Goal: Task Accomplishment & Management: Complete application form

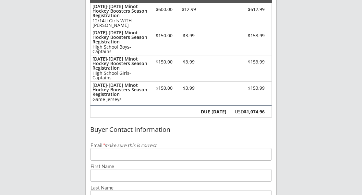
scroll to position [100, 0]
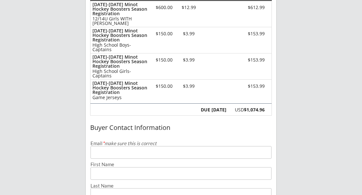
click at [154, 154] on input "email" at bounding box center [180, 152] width 181 height 13
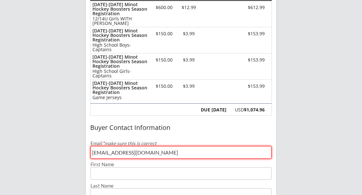
type input "[EMAIL_ADDRESS][DOMAIN_NAME]"
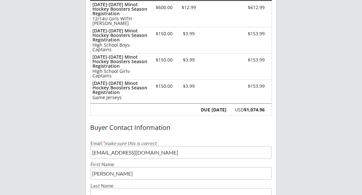
type input "[PERSON_NAME]"
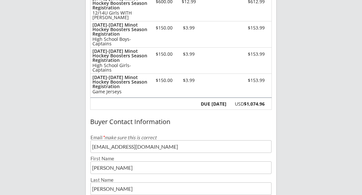
type input "[PERSON_NAME]"
click at [198, 117] on div "Buyer Contact Information" at bounding box center [181, 122] width 191 height 10
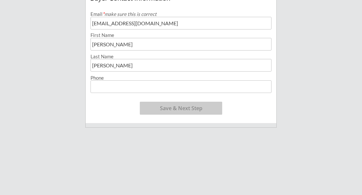
scroll to position [231, 0]
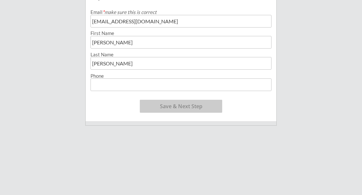
click at [166, 83] on input "input" at bounding box center [180, 84] width 181 height 13
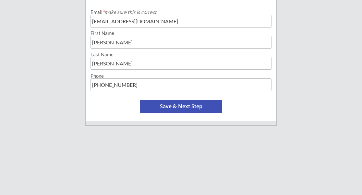
type input "[PHONE_NUMBER]"
click at [214, 104] on button "Save & Next Step" at bounding box center [181, 106] width 82 height 13
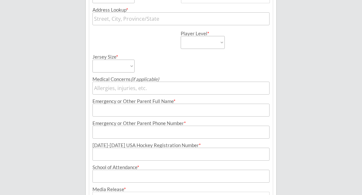
scroll to position [47, 0]
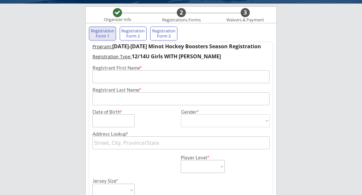
click at [165, 74] on input "input" at bounding box center [180, 76] width 177 height 13
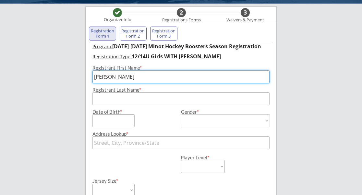
type input "[PERSON_NAME]"
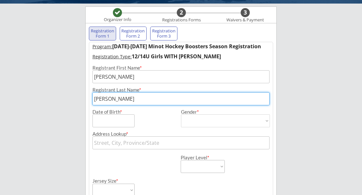
type input "[PERSON_NAME]"
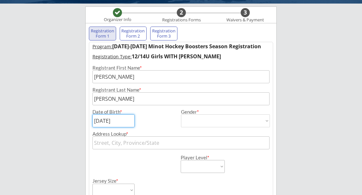
type input "[DATE]"
click at [263, 125] on select "[DEMOGRAPHIC_DATA] [DEMOGRAPHIC_DATA]" at bounding box center [225, 120] width 89 height 13
select select ""[DEMOGRAPHIC_DATA]""
click at [181, 114] on select "[DEMOGRAPHIC_DATA] [DEMOGRAPHIC_DATA]" at bounding box center [225, 120] width 89 height 13
type input "[DEMOGRAPHIC_DATA]"
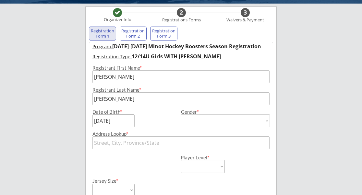
click at [179, 141] on input "text" at bounding box center [180, 143] width 177 height 13
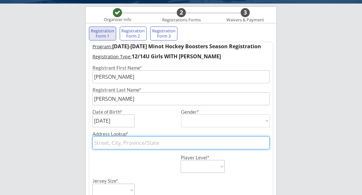
type input "[STREET_ADDRESS]"
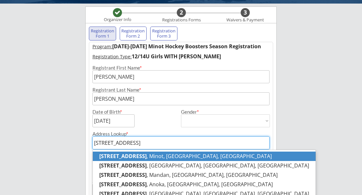
click at [220, 159] on p "[STREET_ADDRESS]" at bounding box center [204, 156] width 223 height 9
type input "[STREET_ADDRESS]"
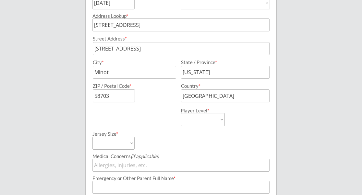
scroll to position [166, 0]
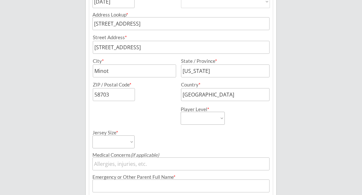
click at [221, 119] on select "Learn to Play Boys Learn to Play Girls Maroon Mites Gold/White Mites Squirts Pe…" at bounding box center [203, 118] width 44 height 13
select select ""12U Girls""
click at [181, 112] on select "Learn to Play Boys Learn to Play Girls Maroon Mites Gold/White Mites Squirts Pe…" at bounding box center [203, 118] width 44 height 13
click at [130, 143] on select "Adult Small Adult Medium Adult Large Adult XL Goalie Cut" at bounding box center [113, 142] width 42 height 13
select select ""Adult Small""
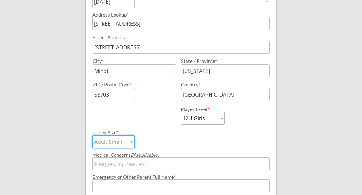
click at [92, 136] on select "Adult Small Adult Medium Adult Large Adult XL Goalie Cut" at bounding box center [113, 142] width 42 height 13
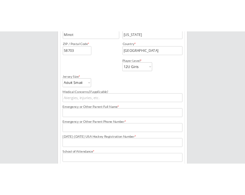
scroll to position [238, 0]
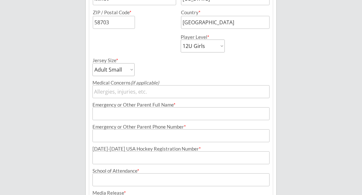
click at [146, 116] on input "input" at bounding box center [180, 113] width 177 height 13
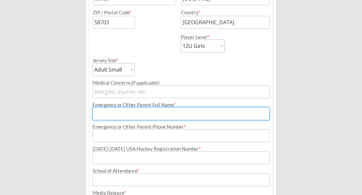
type input "[PERSON_NAME]"
type input "[PHONE_NUMBER]"
click at [148, 156] on input "input" at bounding box center [180, 157] width 177 height 13
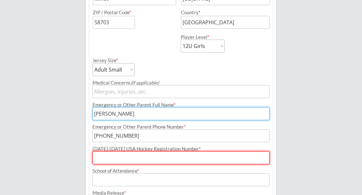
click at [138, 157] on input "input" at bounding box center [180, 157] width 177 height 13
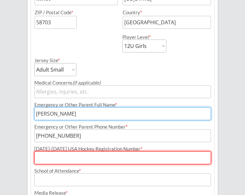
click at [121, 159] on input "input" at bounding box center [122, 157] width 177 height 13
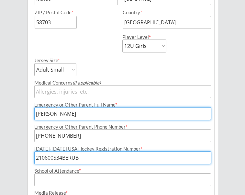
type input "210600534BERUB"
click at [113, 182] on input "input" at bounding box center [122, 179] width 177 height 13
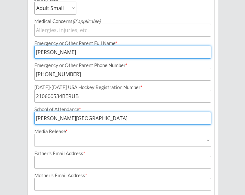
scroll to position [306, 0]
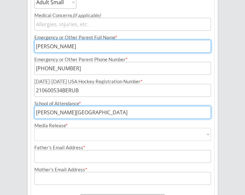
type input "[PERSON_NAME][GEOGRAPHIC_DATA]"
click at [76, 134] on select "Yes No" at bounding box center [122, 134] width 177 height 13
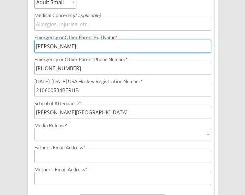
select select ""Yes""
click at [34, 128] on select "Yes No" at bounding box center [122, 134] width 177 height 13
type input "Yes"
click at [73, 158] on input "input" at bounding box center [122, 156] width 177 height 13
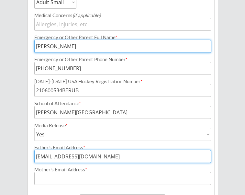
type input "[EMAIL_ADDRESS][DOMAIN_NAME]"
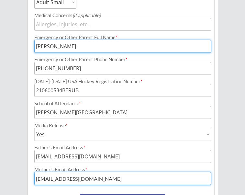
type input "[EMAIL_ADDRESS][DOMAIN_NAME]"
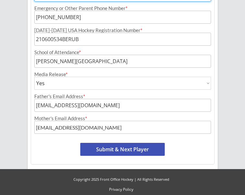
scroll to position [358, 0]
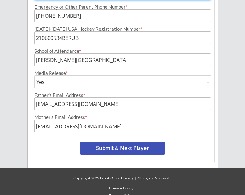
click at [147, 144] on button "Submit & Next Player" at bounding box center [122, 148] width 85 height 13
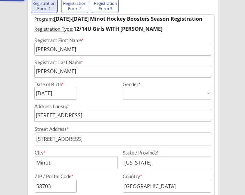
select select ""PLACEHOLDER_1427118222253""
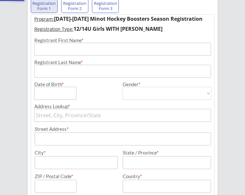
scroll to position [53, 0]
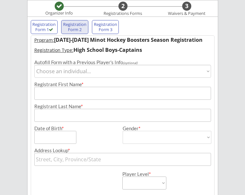
click at [205, 74] on select "Choose an individual... [PERSON_NAME]" at bounding box center [122, 71] width 177 height 13
click at [117, 94] on input "input" at bounding box center [122, 93] width 177 height 13
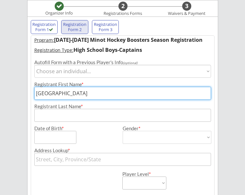
type input "[GEOGRAPHIC_DATA]"
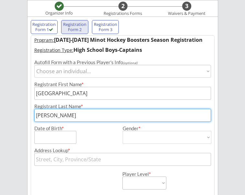
type input "[PERSON_NAME]"
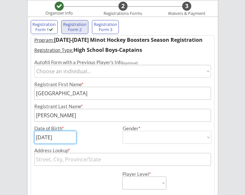
type input "[DATE]"
click at [173, 137] on select "[DEMOGRAPHIC_DATA] [DEMOGRAPHIC_DATA]" at bounding box center [167, 137] width 89 height 13
select select ""[DEMOGRAPHIC_DATA]""
click at [123, 131] on select "[DEMOGRAPHIC_DATA] [DEMOGRAPHIC_DATA]" at bounding box center [167, 137] width 89 height 13
type input "[DEMOGRAPHIC_DATA]"
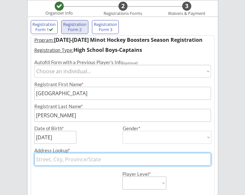
click at [82, 159] on input "text" at bounding box center [122, 159] width 177 height 13
type input "[STREET_ADDRESS]"
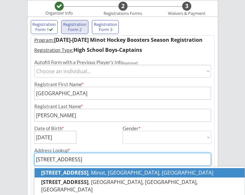
click at [105, 174] on p "[STREET_ADDRESS]" at bounding box center [140, 172] width 211 height 9
type input "[STREET_ADDRESS]"
type input "Minot"
type input "[US_STATE]"
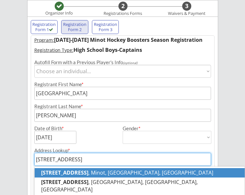
type input "58703"
type input "[GEOGRAPHIC_DATA]"
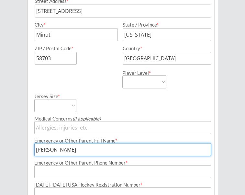
scroll to position [226, 0]
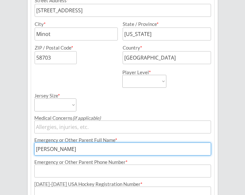
click at [155, 82] on select "Learn to Play Boys Learn to Play Girls Maroon Mites Gold/White Mites Squirts Pe…" at bounding box center [145, 81] width 44 height 13
select select ""HS Captains Boys""
click at [123, 75] on select "Learn to Play Boys Learn to Play Girls Maroon Mites Gold/White Mites Squirts Pe…" at bounding box center [145, 81] width 44 height 13
click at [73, 106] on select "Adult Small Adult Medium Adult Large Adult XL Goalie Cut" at bounding box center [55, 105] width 42 height 13
select select ""Adult Large""
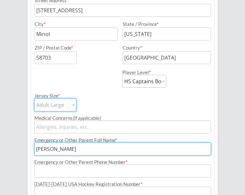
click at [34, 99] on select "Adult Small Adult Medium Adult Large Adult XL Goalie Cut" at bounding box center [55, 105] width 42 height 13
click at [86, 172] on input "input" at bounding box center [122, 171] width 177 height 13
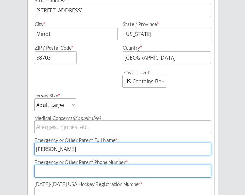
type input "[PHONE_NUMBER]"
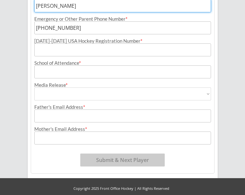
scroll to position [369, 0]
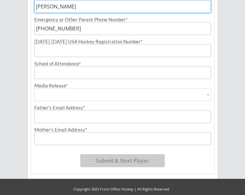
click at [88, 50] on input "input" at bounding box center [122, 50] width 177 height 13
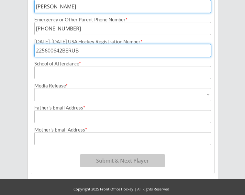
type input "225600642BERUB"
click at [75, 71] on input "input" at bounding box center [122, 72] width 177 height 13
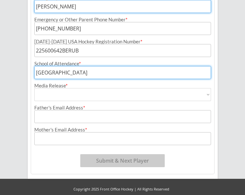
type input "[GEOGRAPHIC_DATA]"
click at [156, 92] on select "Yes No" at bounding box center [122, 94] width 177 height 13
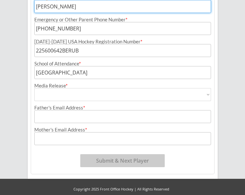
select select ""Yes""
click at [34, 88] on select "Yes No" at bounding box center [122, 94] width 177 height 13
type input "Yes"
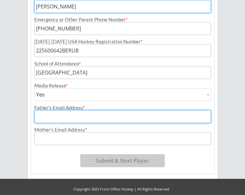
click at [139, 116] on input "input" at bounding box center [122, 116] width 177 height 13
type input "[EMAIL_ADDRESS][DOMAIN_NAME]"
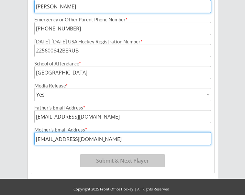
type input "[EMAIL_ADDRESS][DOMAIN_NAME]"
click at [139, 116] on input "input" at bounding box center [122, 116] width 177 height 13
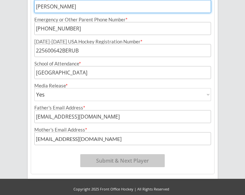
click at [98, 162] on button "Submit & Next Player" at bounding box center [122, 160] width 85 height 13
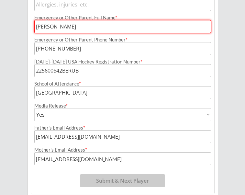
scroll to position [336, 0]
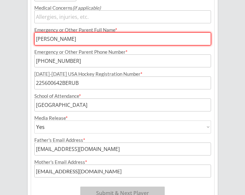
click at [84, 38] on input "input" at bounding box center [122, 38] width 177 height 13
click at [55, 39] on input "input" at bounding box center [122, 38] width 177 height 13
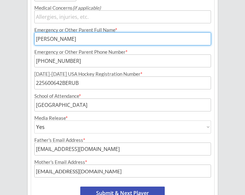
type input "[PERSON_NAME]"
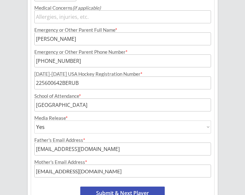
click at [112, 189] on button "Submit & Next Player" at bounding box center [122, 193] width 85 height 13
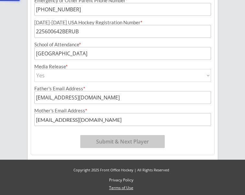
select select ""PLACEHOLDER_1427118222253""
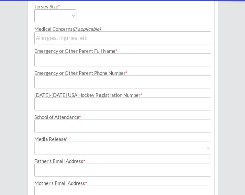
scroll to position [53, 0]
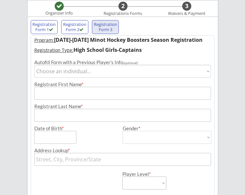
click at [75, 93] on input "input" at bounding box center [122, 93] width 177 height 13
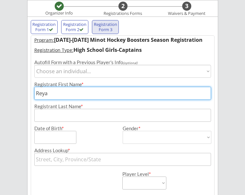
type input "Reya"
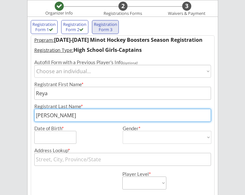
type input "[PERSON_NAME]"
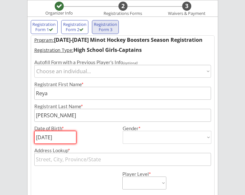
type input "[DATE]"
click at [134, 144] on select "[DEMOGRAPHIC_DATA] [DEMOGRAPHIC_DATA]" at bounding box center [167, 137] width 89 height 13
select select ""[DEMOGRAPHIC_DATA]""
click at [123, 131] on select "[DEMOGRAPHIC_DATA] [DEMOGRAPHIC_DATA]" at bounding box center [167, 137] width 89 height 13
type input "[DEMOGRAPHIC_DATA]"
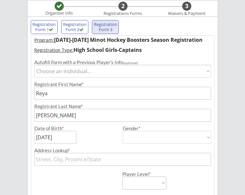
click at [115, 162] on input "text" at bounding box center [122, 159] width 177 height 13
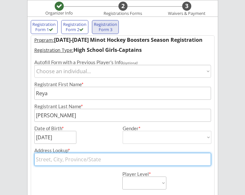
type input "[STREET_ADDRESS]"
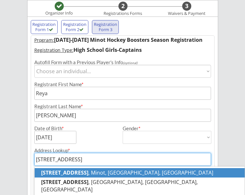
click at [101, 172] on p "[STREET_ADDRESS]" at bounding box center [140, 172] width 211 height 9
type input "[STREET_ADDRESS]"
type input "Minot"
type input "[US_STATE]"
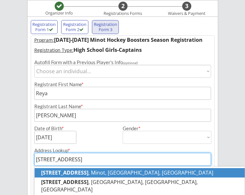
type input "58703"
type input "[GEOGRAPHIC_DATA]"
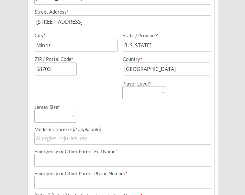
scroll to position [215, 0]
click at [158, 96] on select "Learn to Play Boys Learn to Play Girls Maroon Mites Gold/White Mites Squirts Pe…" at bounding box center [145, 92] width 44 height 13
select select ""HS Captains Girls""
click at [123, 86] on select "Learn to Play Boys Learn to Play Girls Maroon Mites Gold/White Mites Squirts Pe…" at bounding box center [145, 92] width 44 height 13
click at [60, 117] on select "Adult Small Adult Medium Adult Large Adult XL Goalie Cut" at bounding box center [55, 116] width 42 height 13
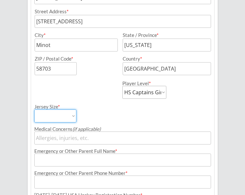
select select ""Adult Medium""
click at [34, 110] on select "Adult Small Adult Medium Adult Large Adult XL Goalie Cut" at bounding box center [55, 116] width 42 height 13
click at [92, 162] on input "input" at bounding box center [122, 160] width 177 height 13
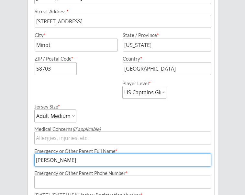
type input "[PERSON_NAME]"
click at [89, 185] on input "input" at bounding box center [122, 182] width 177 height 13
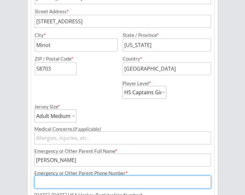
type input "[PHONE_NUMBER]"
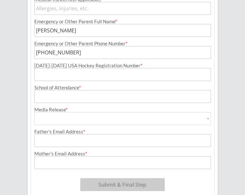
scroll to position [347, 0]
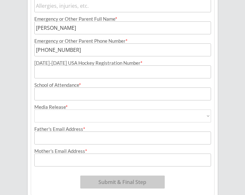
click at [109, 74] on input "input" at bounding box center [122, 72] width 177 height 13
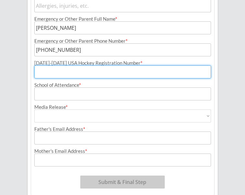
click at [65, 99] on input "input" at bounding box center [122, 94] width 177 height 13
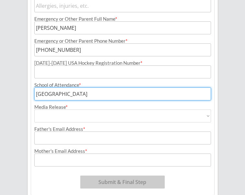
type input "[GEOGRAPHIC_DATA]"
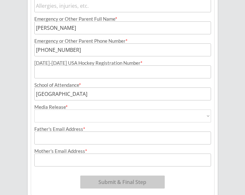
click at [112, 118] on select "Yes No" at bounding box center [122, 116] width 177 height 13
select select ""Yes""
click at [34, 110] on select "Yes No" at bounding box center [122, 116] width 177 height 13
type input "Yes"
click at [100, 135] on input "input" at bounding box center [122, 138] width 177 height 13
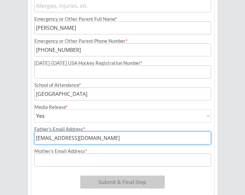
type input "[EMAIL_ADDRESS][DOMAIN_NAME]"
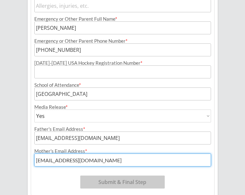
type input "[EMAIL_ADDRESS][DOMAIN_NAME]"
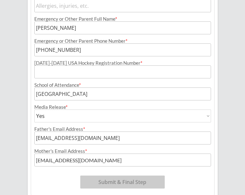
click at [61, 49] on input "input" at bounding box center [122, 49] width 177 height 13
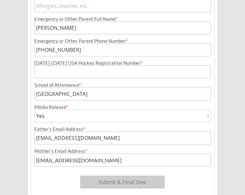
click at [56, 75] on input "input" at bounding box center [122, 72] width 177 height 13
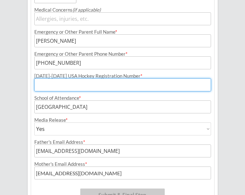
scroll to position [332, 0]
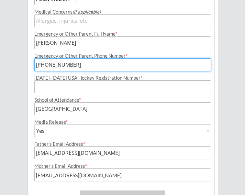
click at [78, 66] on input "input" at bounding box center [122, 64] width 177 height 13
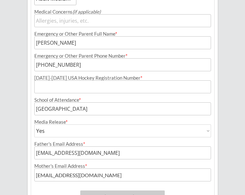
click at [79, 77] on div "[DATE]-[DATE] USA Hockey Registration Number *" at bounding box center [122, 78] width 177 height 5
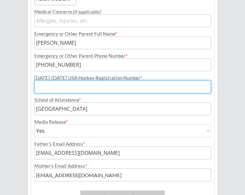
click at [79, 85] on input "input" at bounding box center [122, 86] width 177 height 13
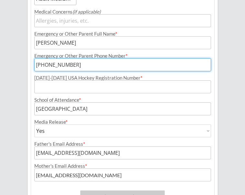
drag, startPoint x: 78, startPoint y: 67, endPoint x: 34, endPoint y: 60, distance: 44.4
click at [34, 60] on input "input" at bounding box center [122, 64] width 177 height 13
type input "[PHONE_NUMBER]"
click at [50, 86] on input "input" at bounding box center [122, 86] width 177 height 13
